Goal: Task Accomplishment & Management: Manage account settings

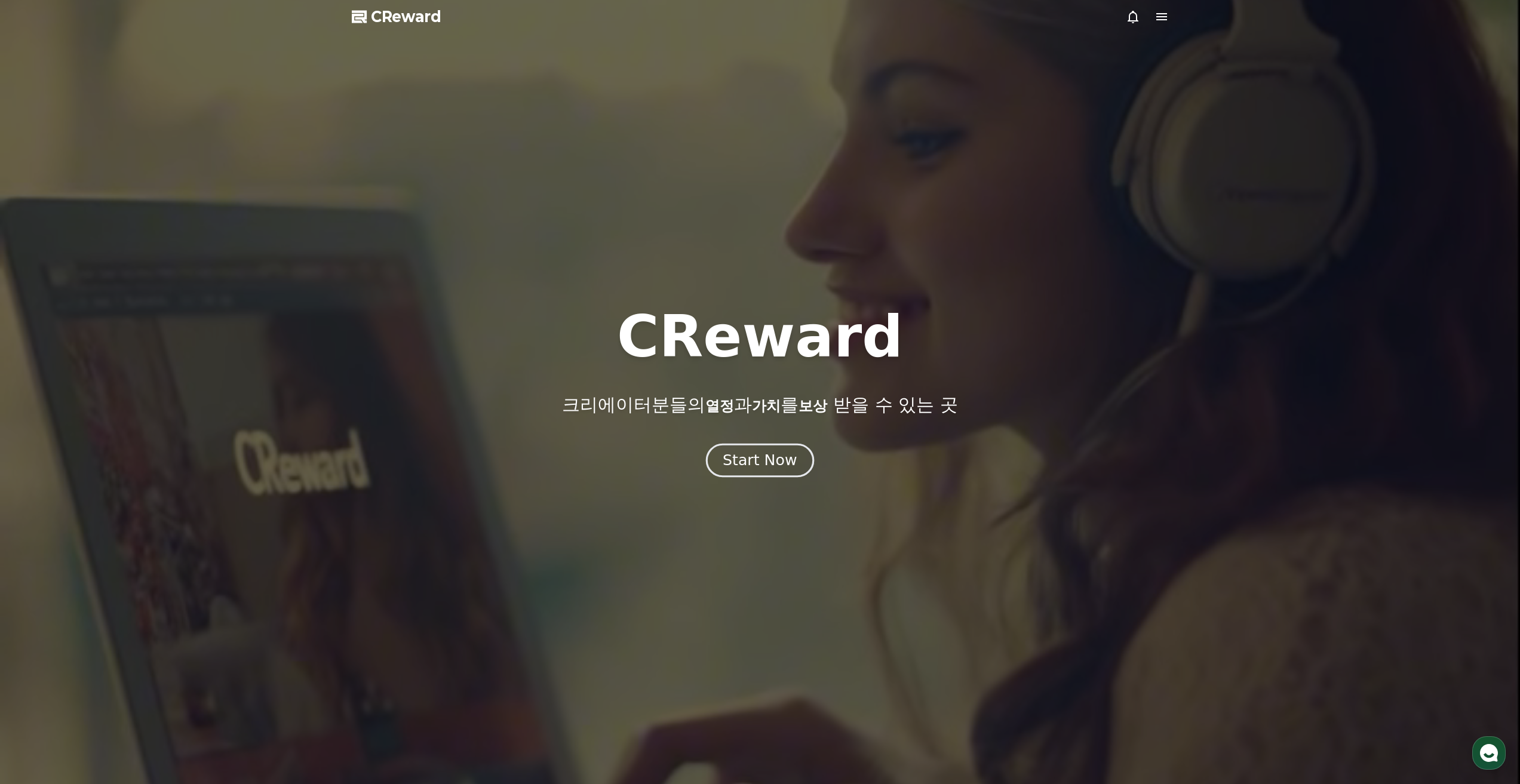
click at [767, 468] on div "Start Now" at bounding box center [759, 460] width 74 height 21
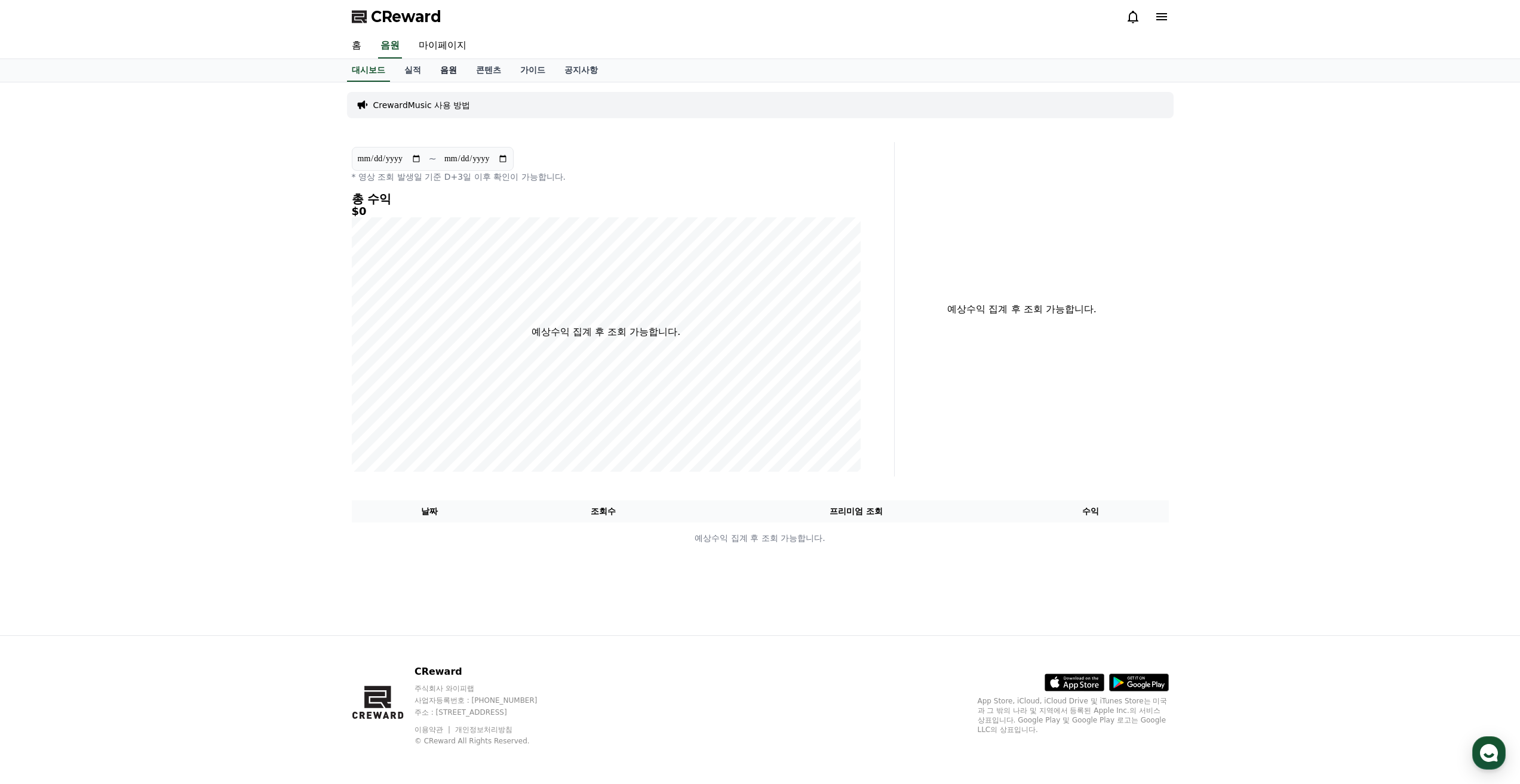
click at [451, 70] on link "음원" at bounding box center [449, 70] width 36 height 22
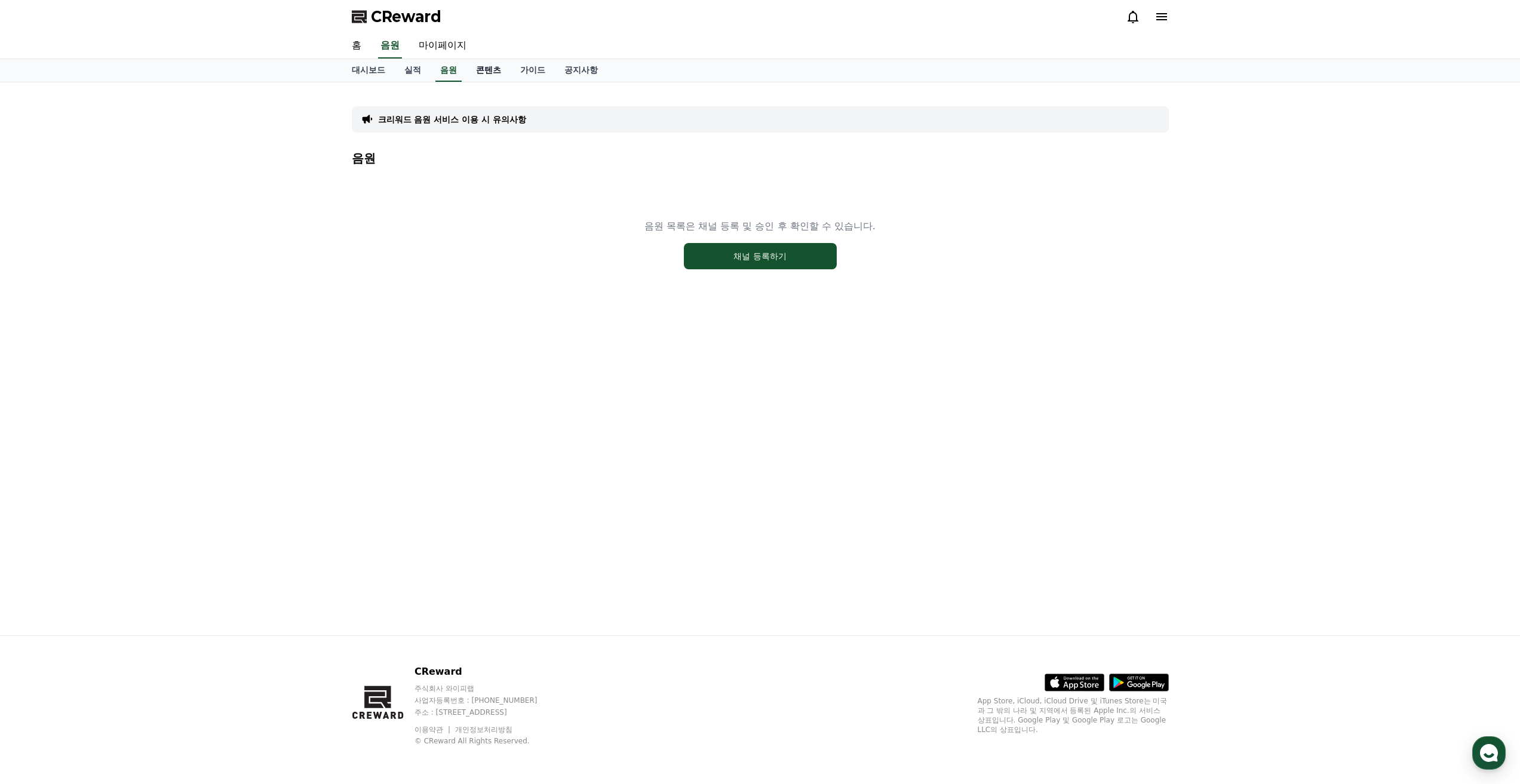
click at [487, 70] on link "콘텐츠" at bounding box center [488, 70] width 44 height 22
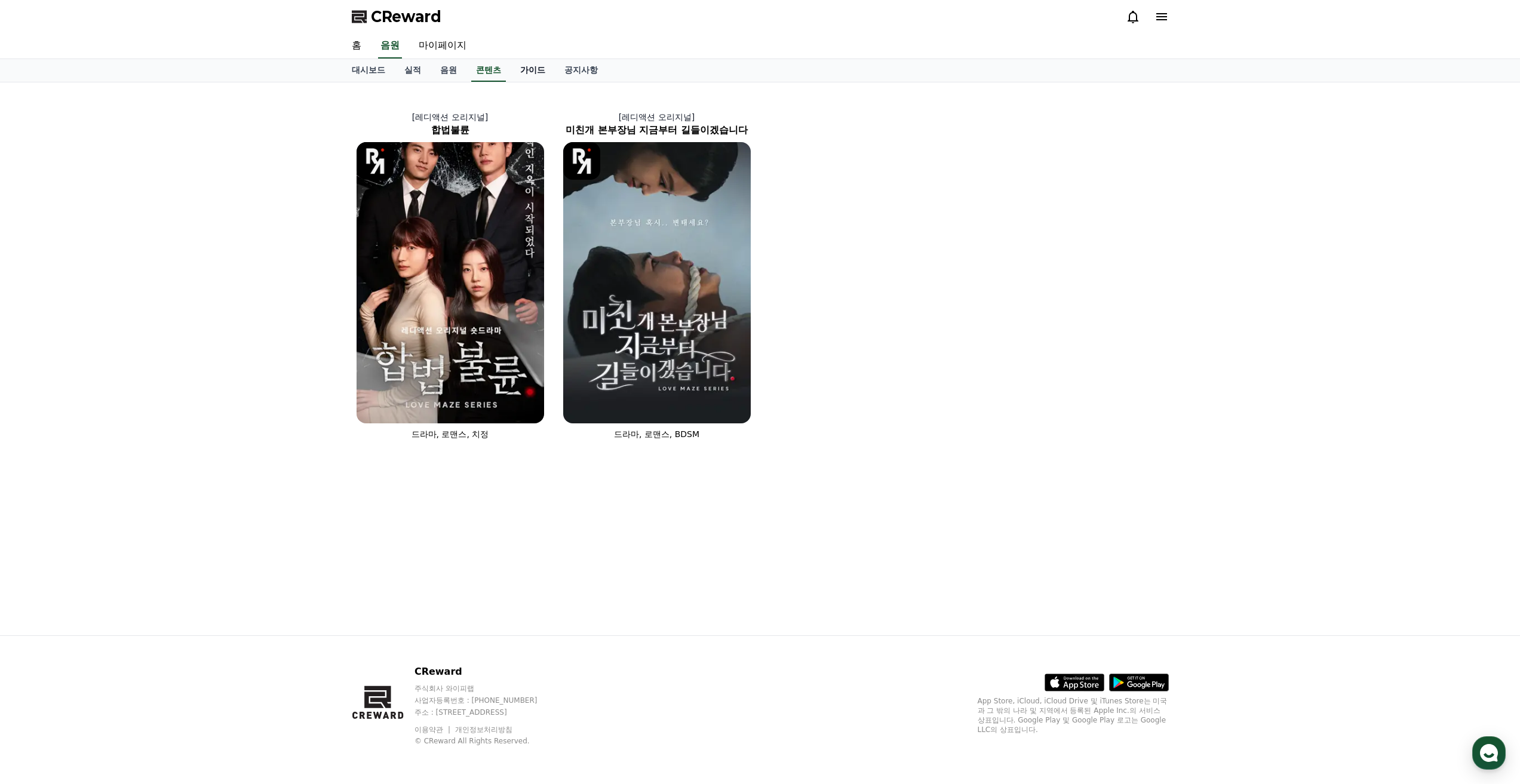
click at [527, 70] on link "가이드" at bounding box center [532, 70] width 44 height 22
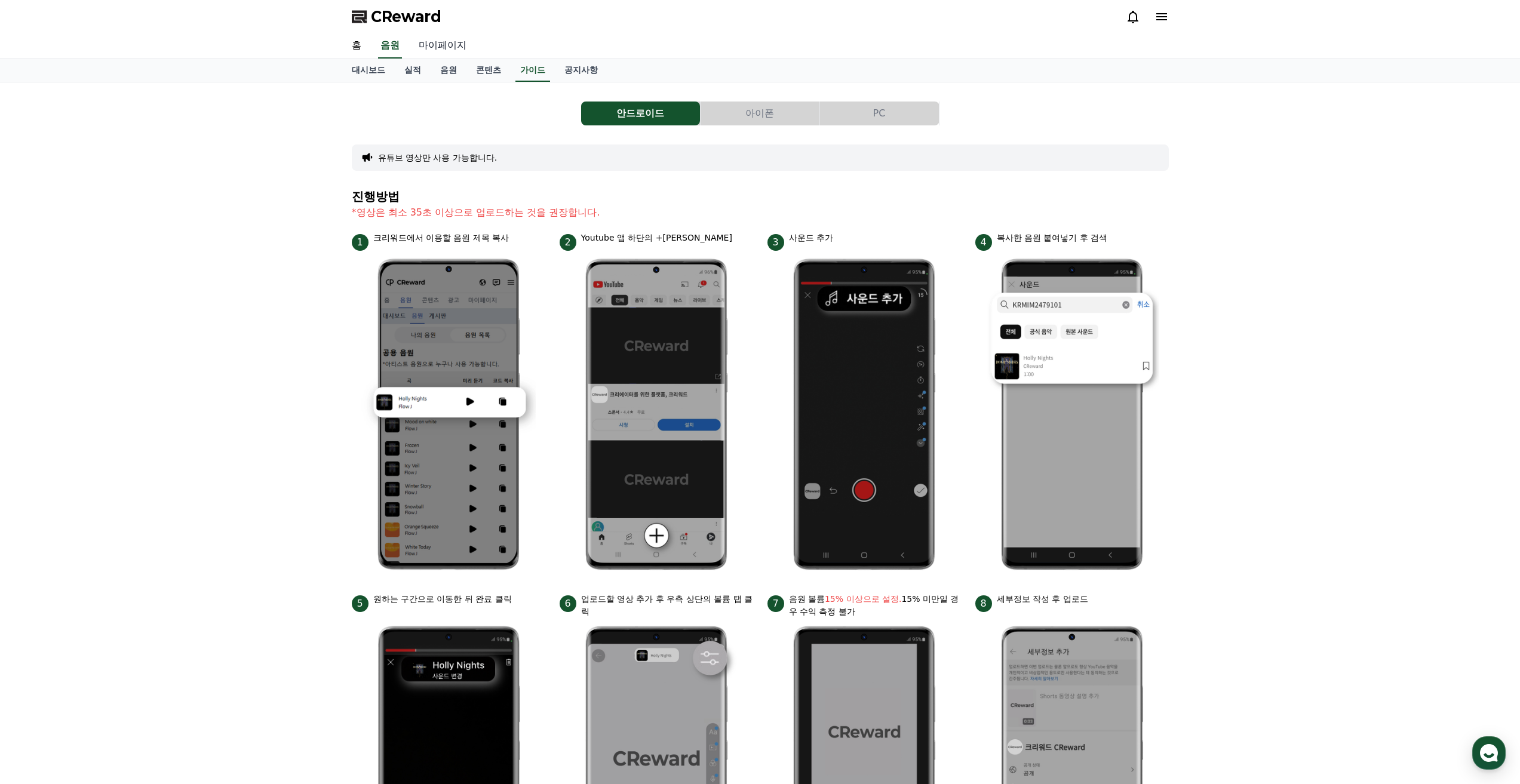
click at [441, 52] on link "마이페이지" at bounding box center [442, 46] width 67 height 25
select select "**********"
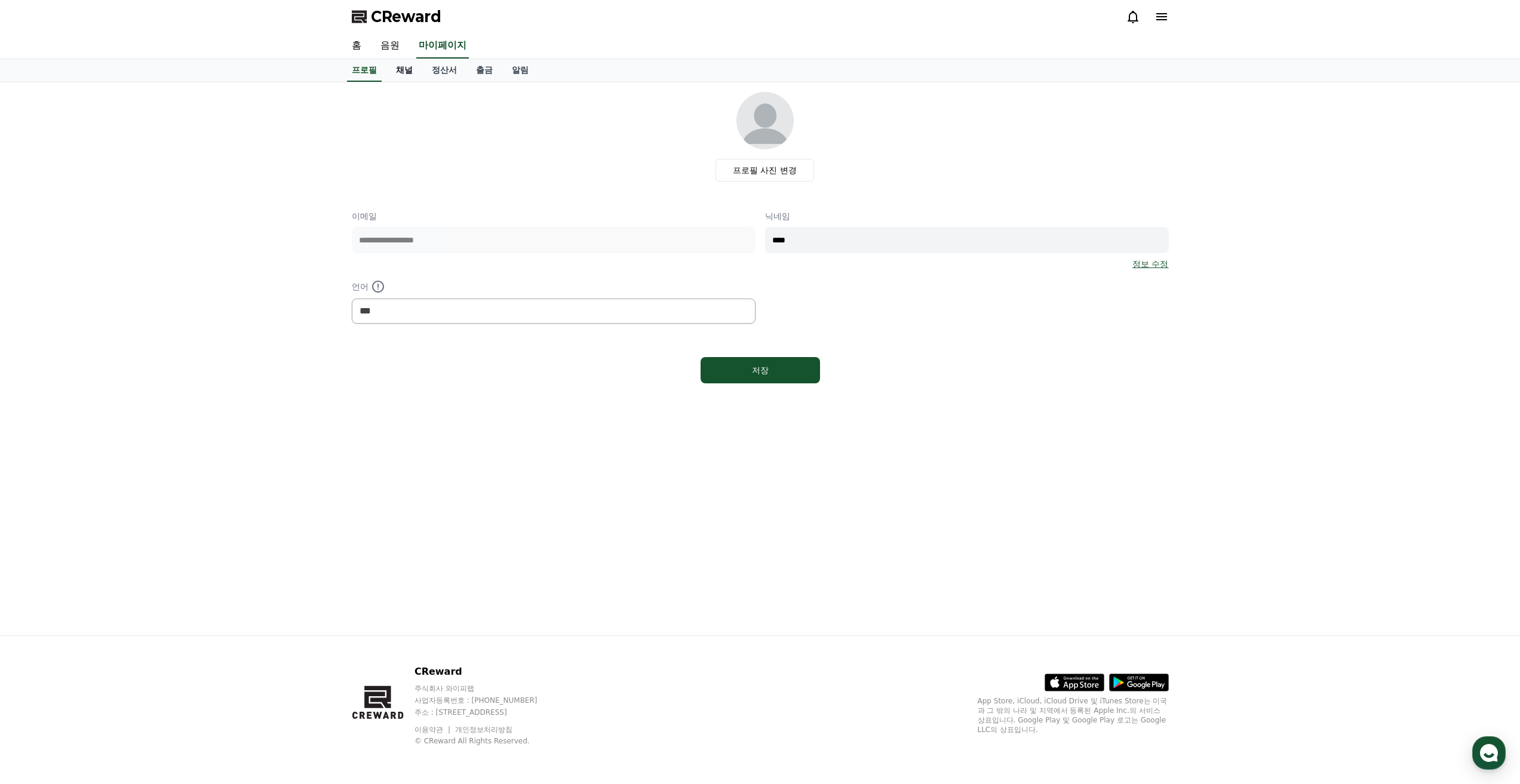
click at [404, 70] on link "채널" at bounding box center [405, 70] width 36 height 22
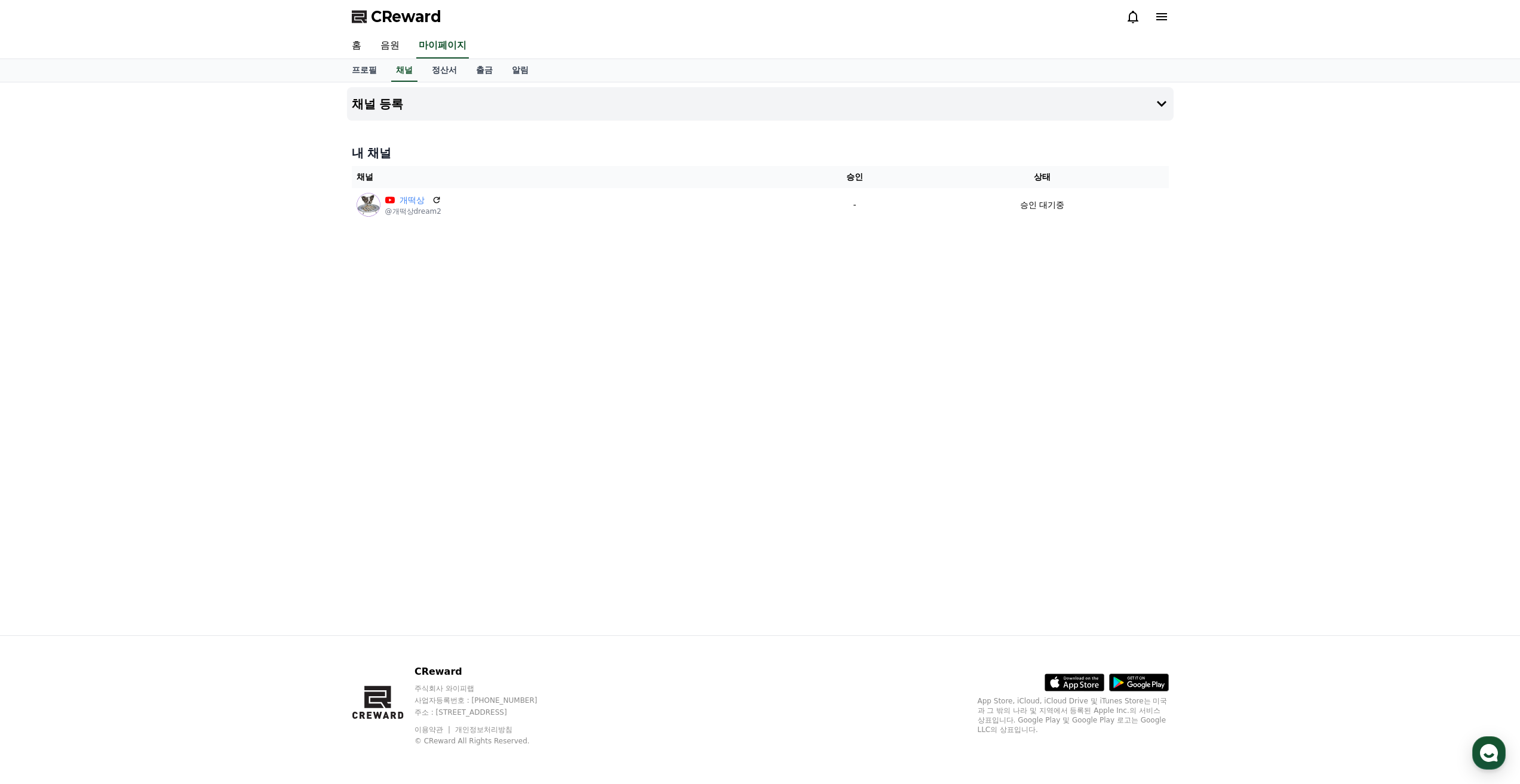
click at [78, 114] on div "채널 등록 내 채널 채널 승인 상태 개떡상 @개떡상dream2 - 승인 대기중" at bounding box center [760, 358] width 1520 height 553
